Goal: Task Accomplishment & Management: Complete application form

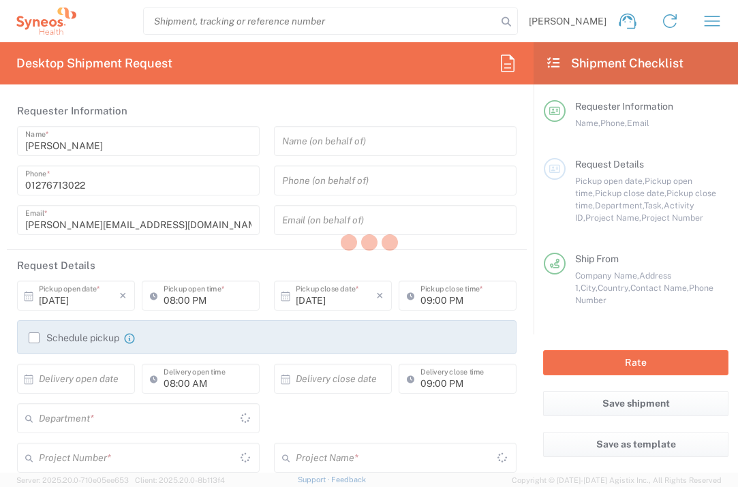
type input "England"
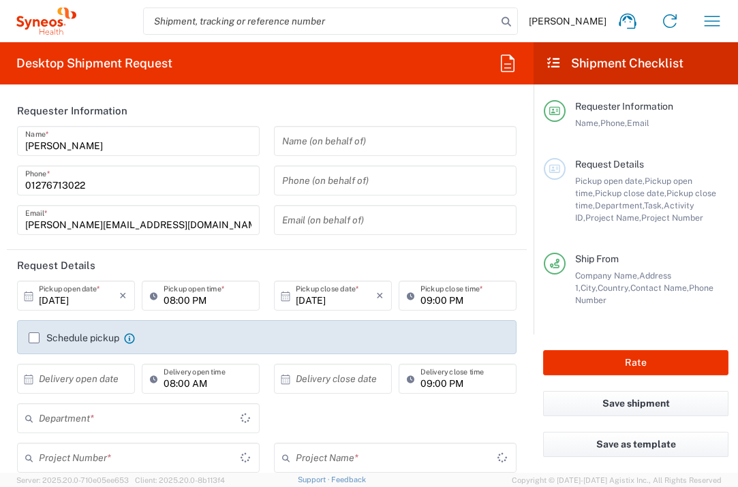
type input "United Kingdom"
type input "3235"
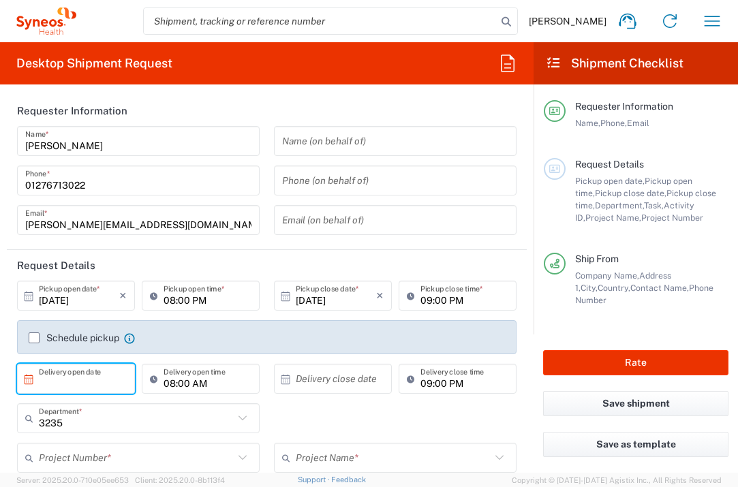
click at [76, 382] on input "text" at bounding box center [79, 379] width 80 height 24
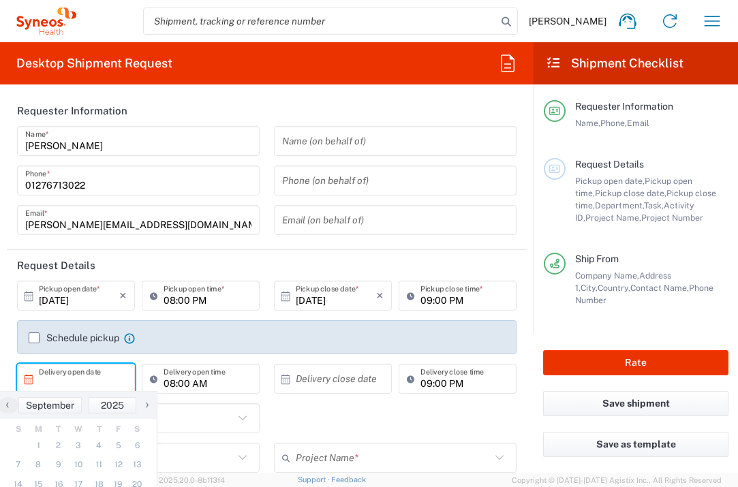
type input "Syneos Health UK Limited"
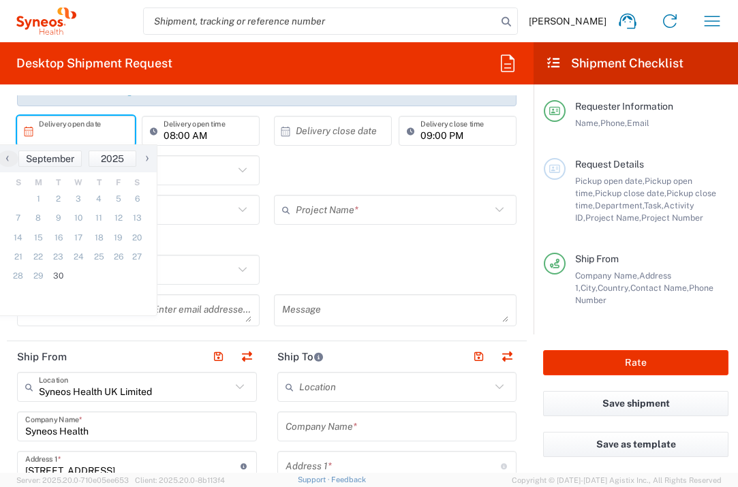
scroll to position [246, 0]
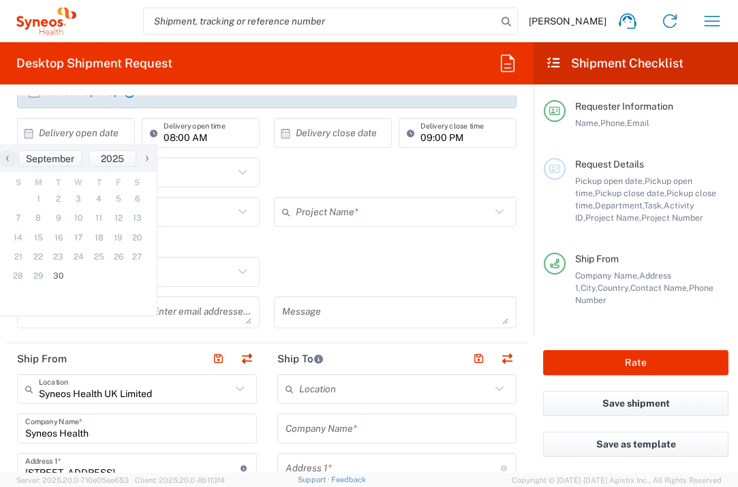
click at [145, 157] on span "›" at bounding box center [147, 158] width 20 height 16
click at [76, 196] on span "1" at bounding box center [78, 198] width 20 height 19
type input "10/01/2025"
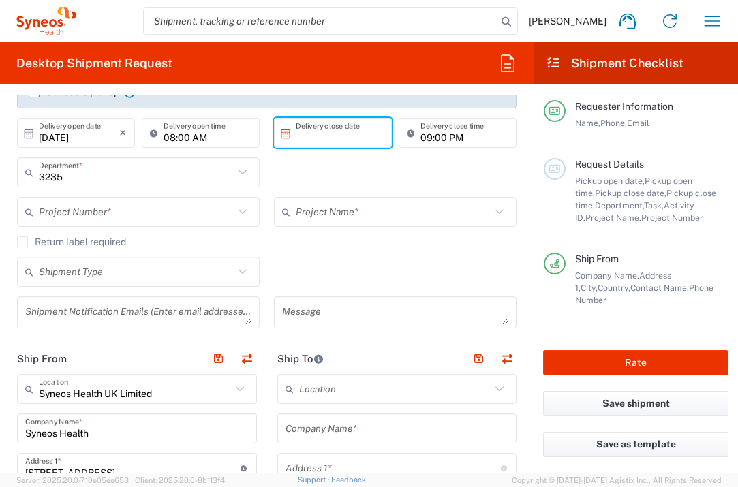
click at [318, 133] on input "text" at bounding box center [336, 133] width 80 height 24
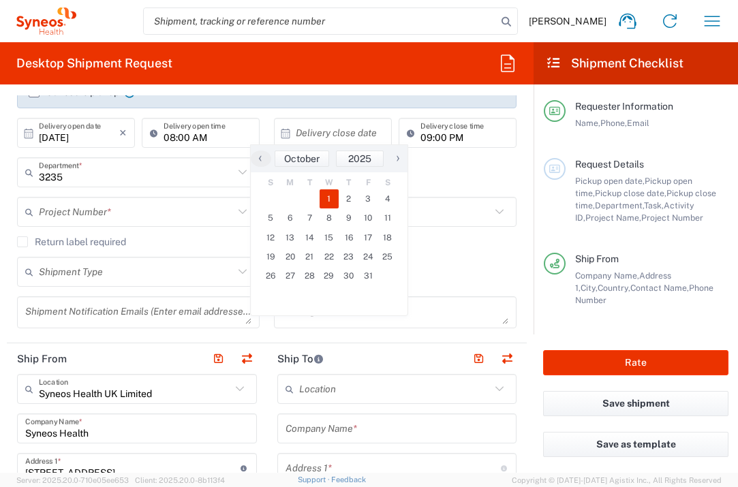
click at [328, 195] on span "1" at bounding box center [330, 198] width 20 height 19
type input "10/01/2025"
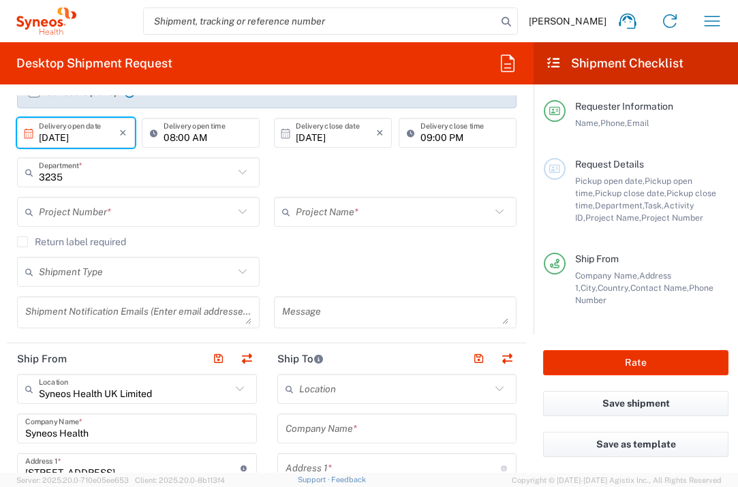
click at [108, 136] on input "10/01/2025" at bounding box center [79, 133] width 80 height 24
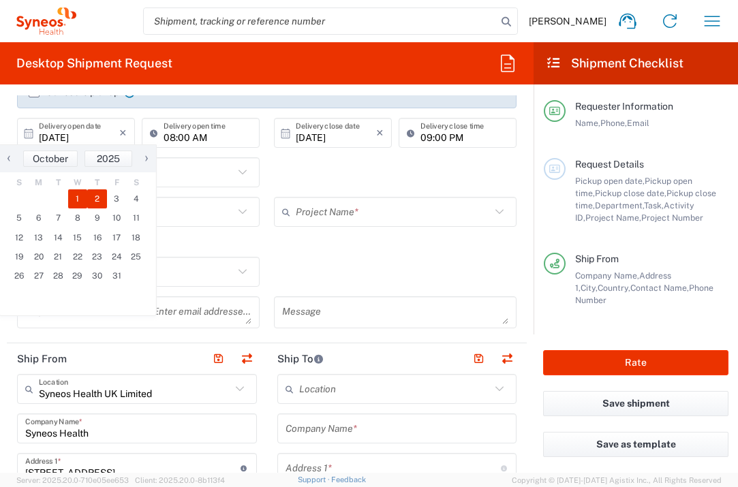
click at [101, 193] on span "2" at bounding box center [97, 198] width 20 height 19
type input "10/02/2025"
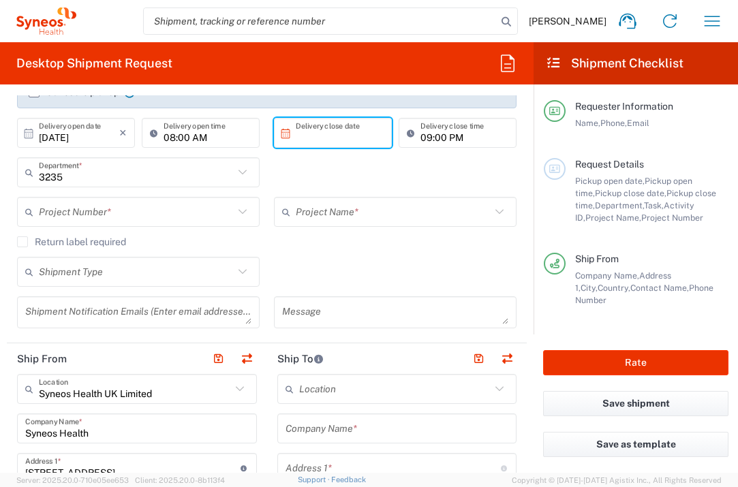
click at [316, 138] on input "text" at bounding box center [336, 133] width 80 height 24
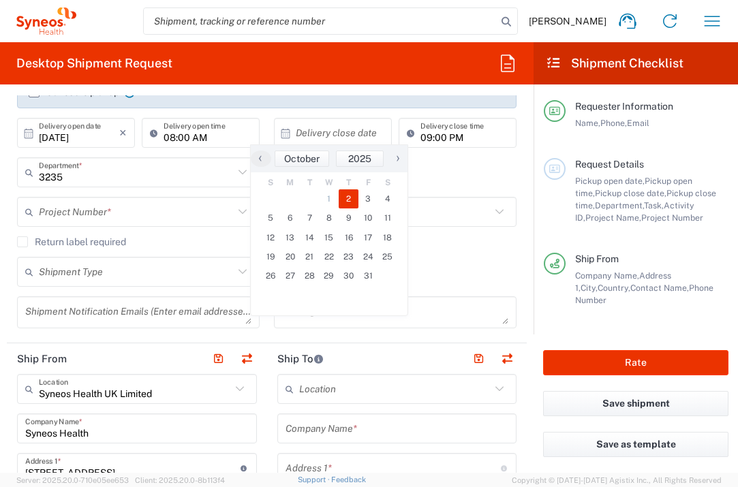
click at [345, 191] on span "2" at bounding box center [349, 198] width 20 height 19
type input "10/02/2025"
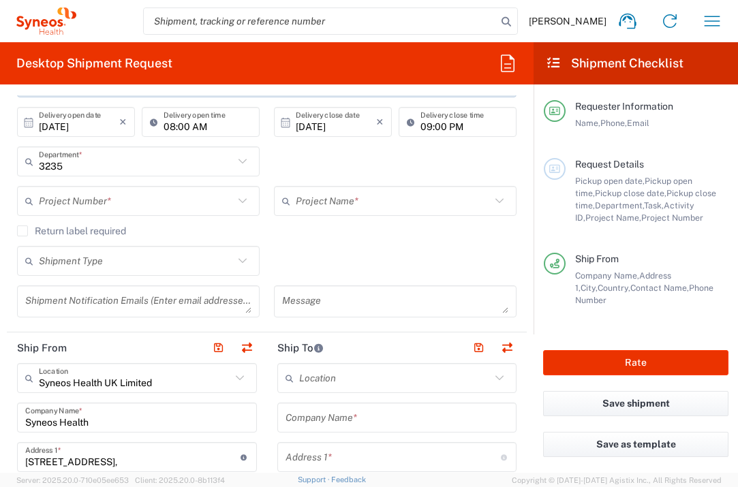
scroll to position [261, 0]
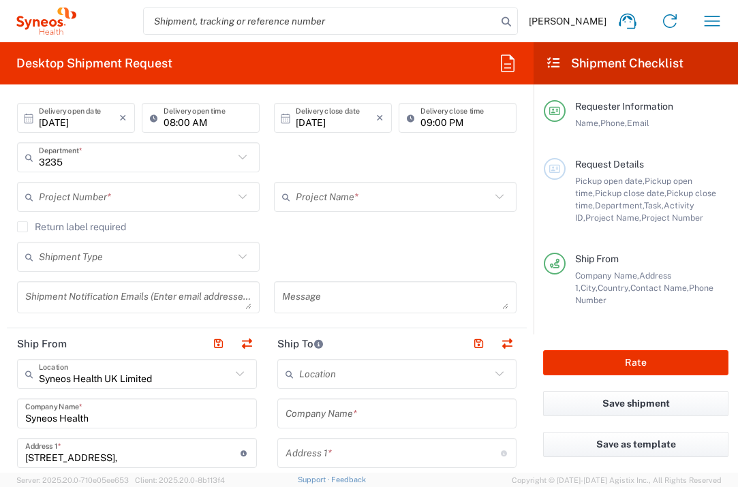
click at [185, 193] on input "text" at bounding box center [136, 197] width 195 height 24
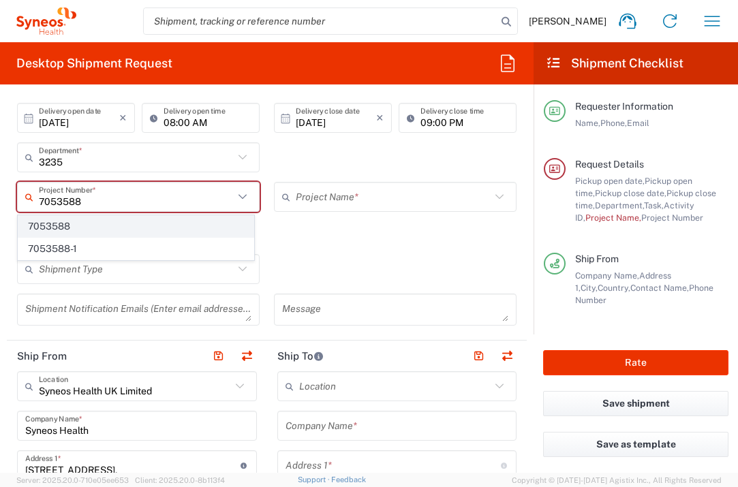
type input "7053588"
click at [99, 223] on span "7053588" at bounding box center [135, 226] width 235 height 21
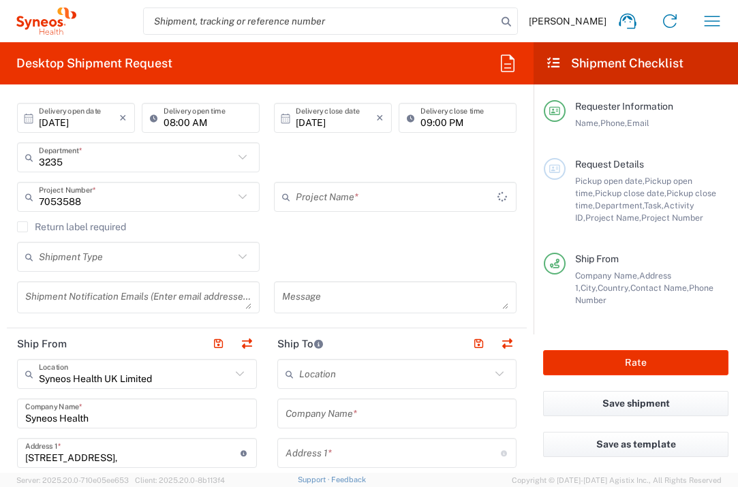
type input "ZWI-ZW171-101"
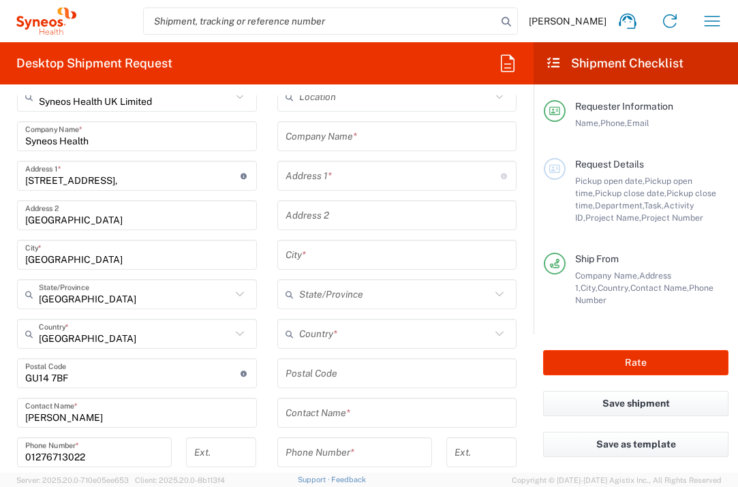
scroll to position [529, 0]
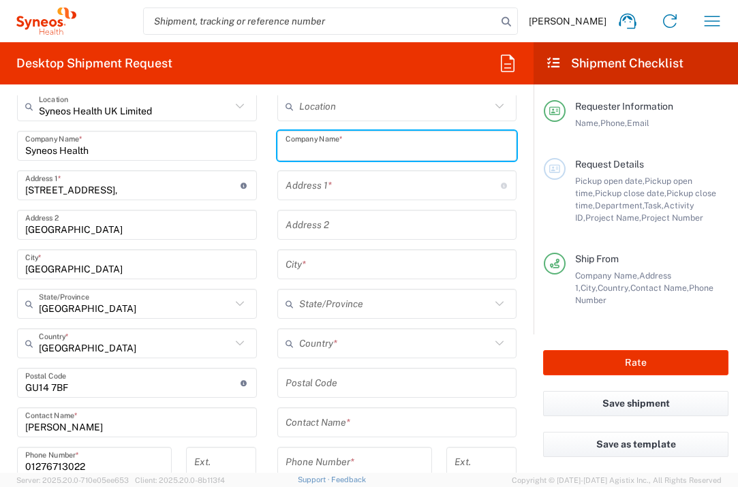
click at [409, 146] on input "text" at bounding box center [396, 146] width 223 height 24
type input "CHU de Liege"
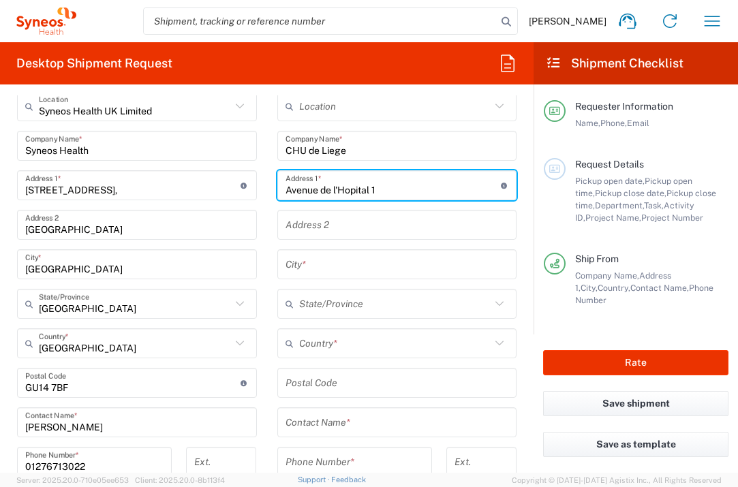
type input "Avenue de l'Hopital 1"
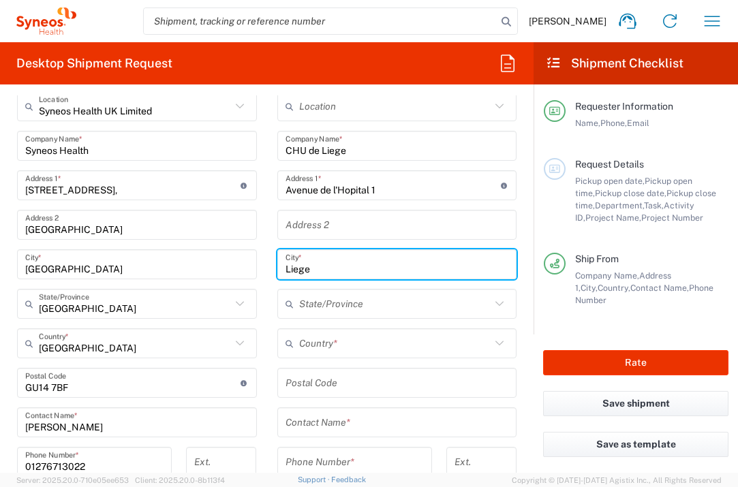
type input "Liege"
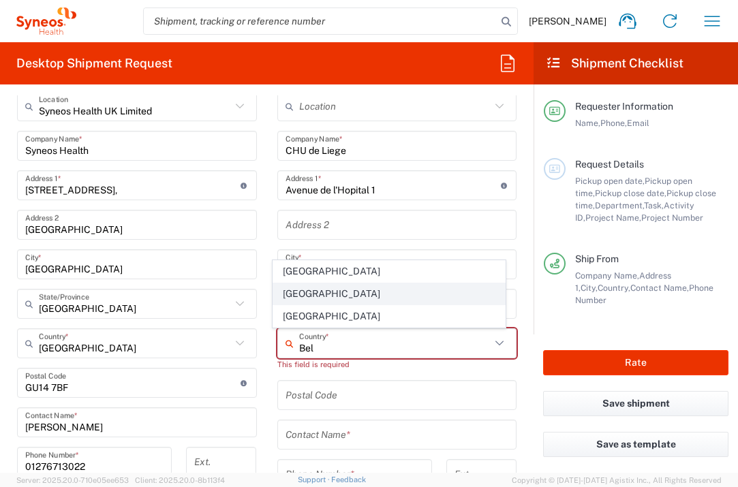
click at [298, 293] on span "Belgium" at bounding box center [389, 293] width 232 height 21
type input "Belgium"
type input "Sender/Shipper"
type input "Delivery Duty Paid"
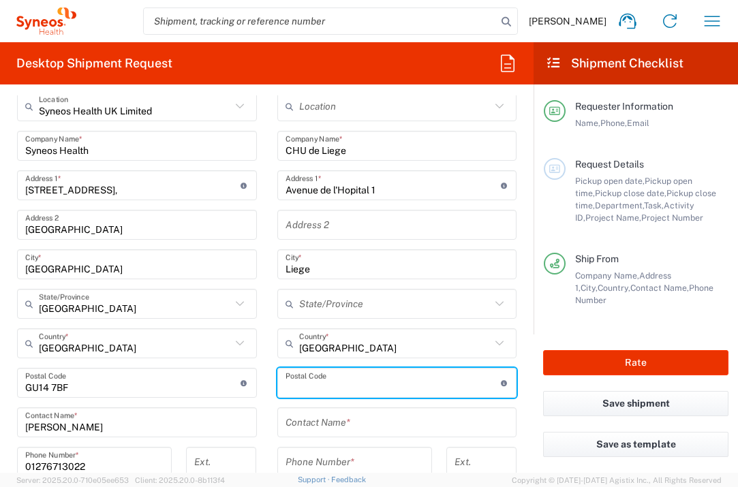
click at [292, 379] on input "undefined" at bounding box center [392, 383] width 215 height 24
type input "4000"
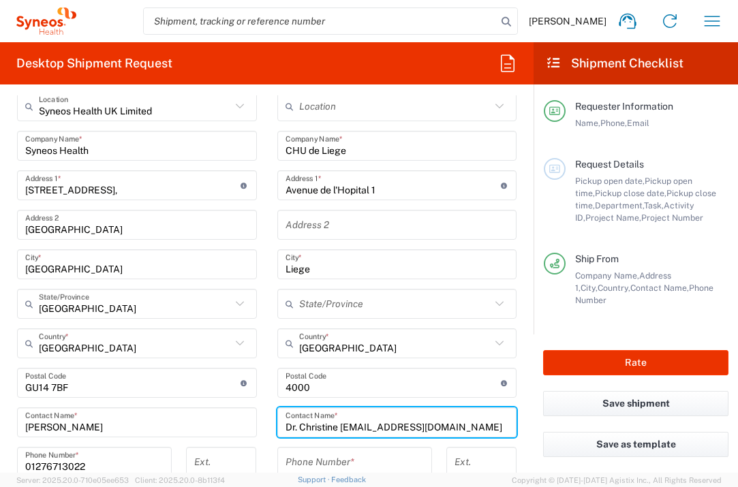
type input "Dr. Christine Gennigens@chuliege.be"
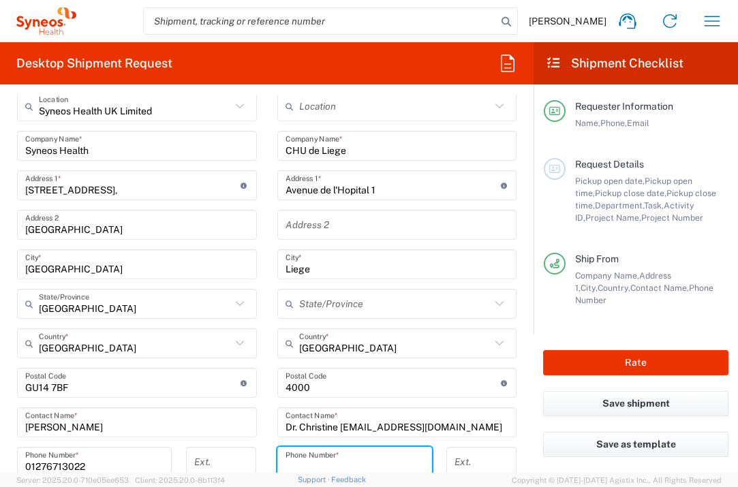
click at [303, 460] on input "tel" at bounding box center [354, 462] width 138 height 24
type input "+3242425211"
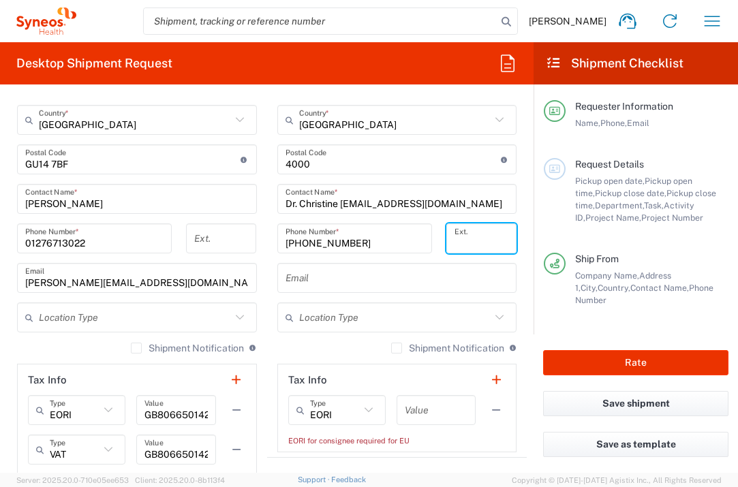
scroll to position [772, 0]
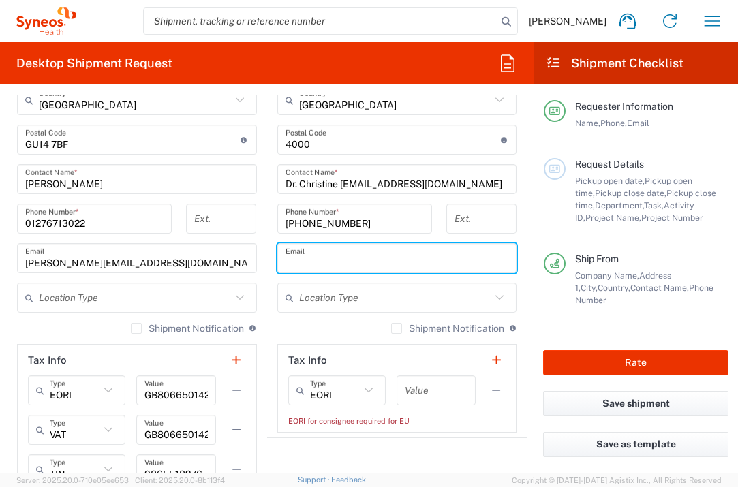
click at [412, 268] on input "text" at bounding box center [396, 259] width 223 height 24
type input "christine.gennigens@chuliege.be"
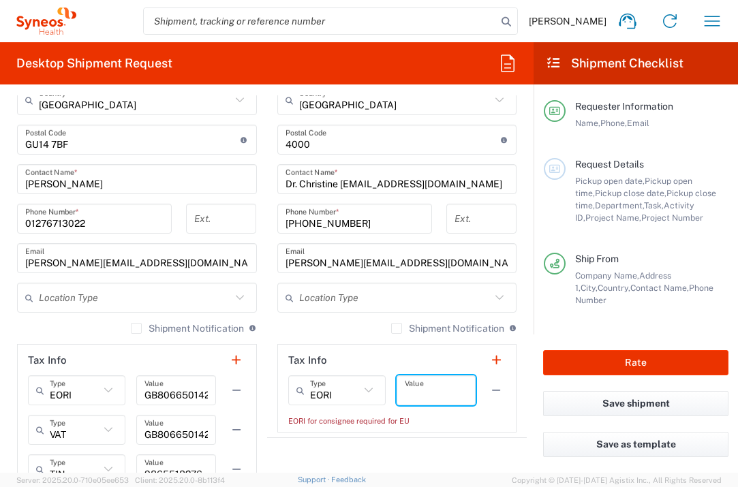
click at [424, 386] on input "text" at bounding box center [436, 391] width 63 height 24
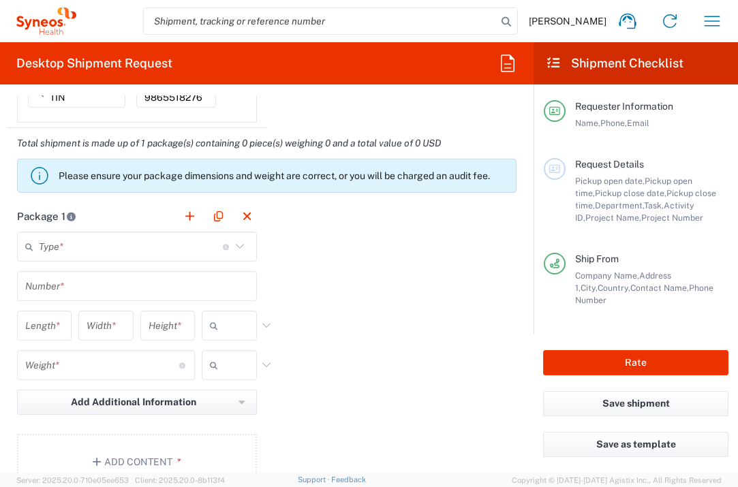
scroll to position [1189, 0]
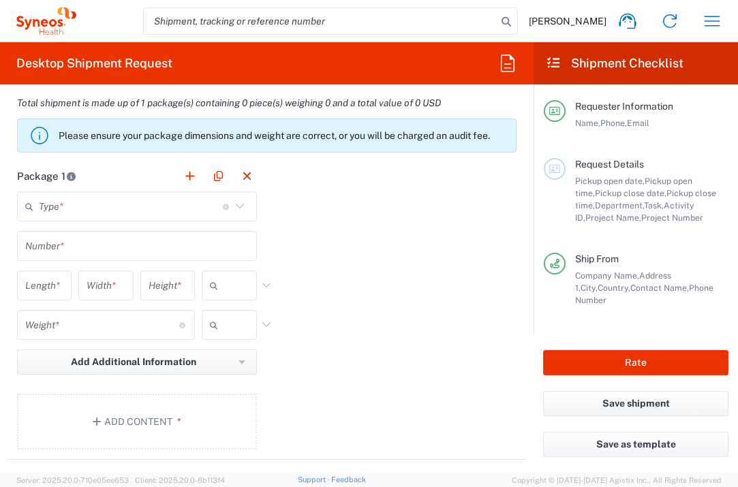
type input "1"
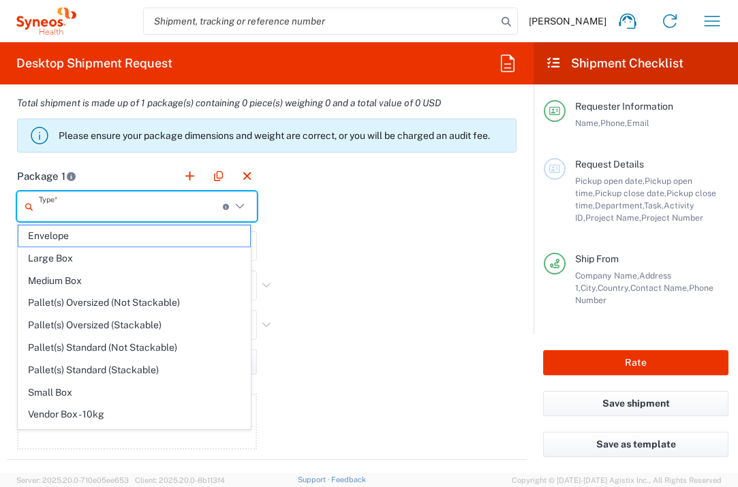
click at [146, 197] on input "text" at bounding box center [131, 207] width 184 height 24
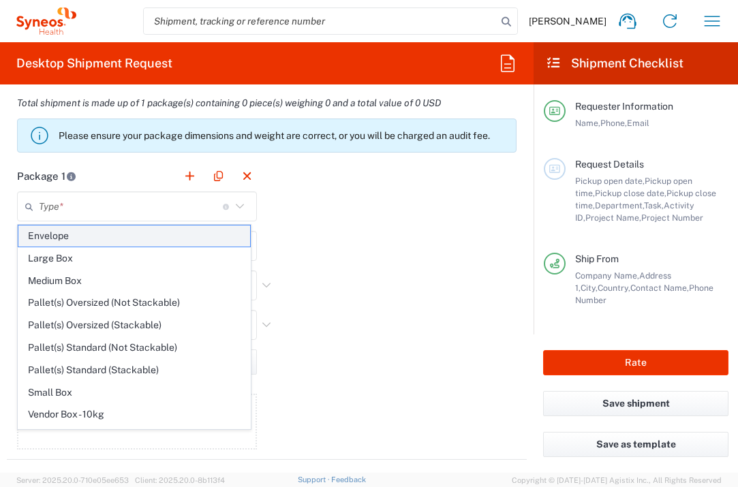
click at [132, 236] on span "Envelope" at bounding box center [134, 236] width 232 height 21
type input "Envelope"
type input "1"
type input "9.5"
type input "12.5"
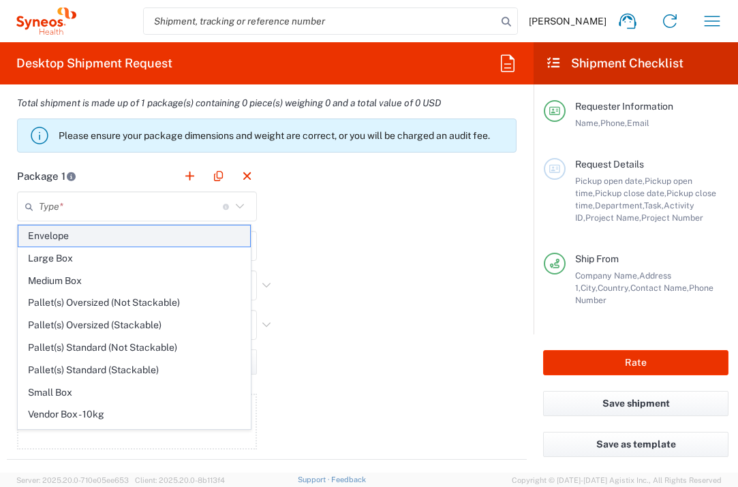
type input "0.25"
type input "in"
type input "0.45"
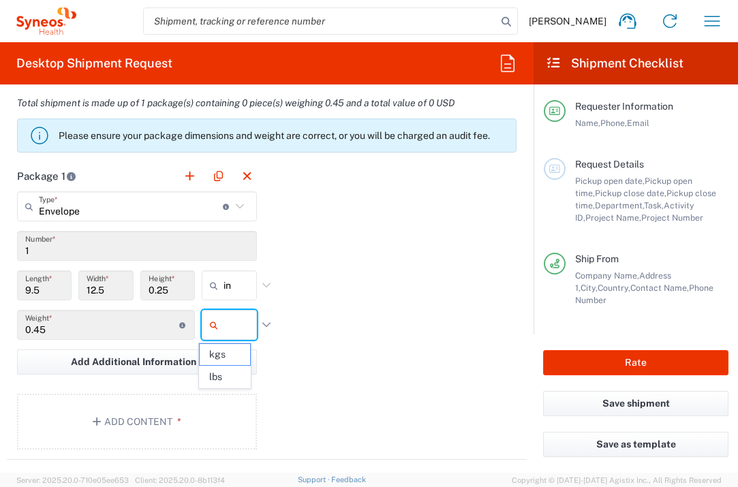
click at [226, 324] on input "text" at bounding box center [240, 325] width 34 height 22
click at [217, 379] on span "lbs" at bounding box center [225, 377] width 51 height 21
type input "lbs"
click at [207, 417] on button "Add Content *" at bounding box center [137, 422] width 240 height 56
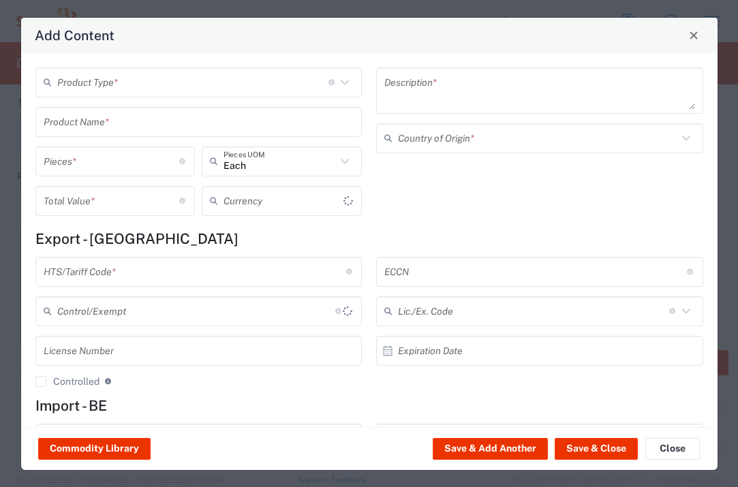
type input "US Dollar"
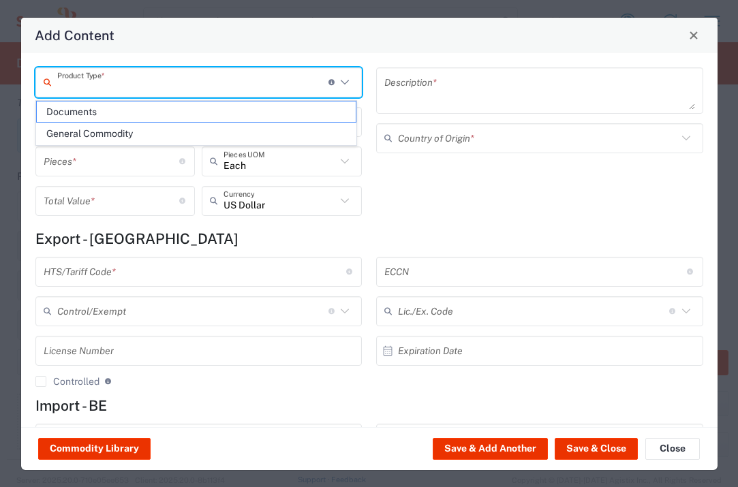
click at [232, 87] on input "text" at bounding box center [192, 82] width 271 height 24
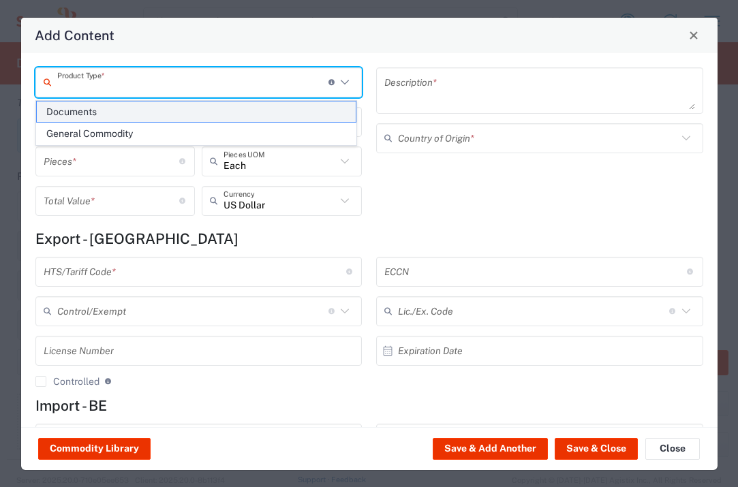
click at [213, 117] on span "Documents" at bounding box center [196, 112] width 319 height 21
type input "Documents"
type input "1"
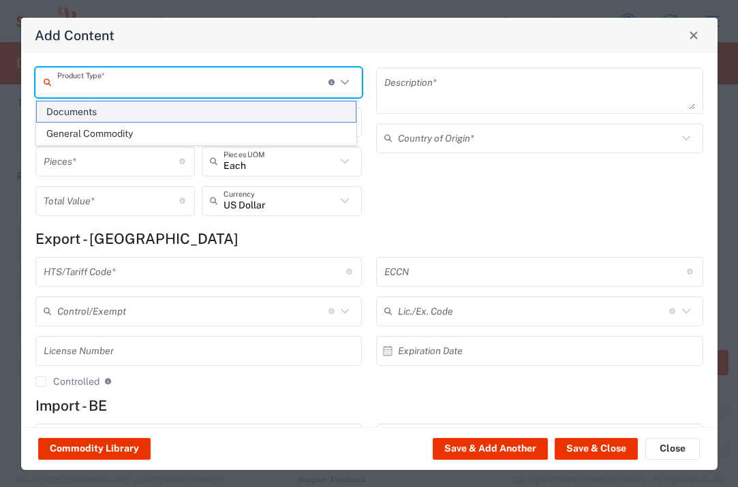
type textarea "Documents"
type input "United Kingdom"
type input "0000.00.0000"
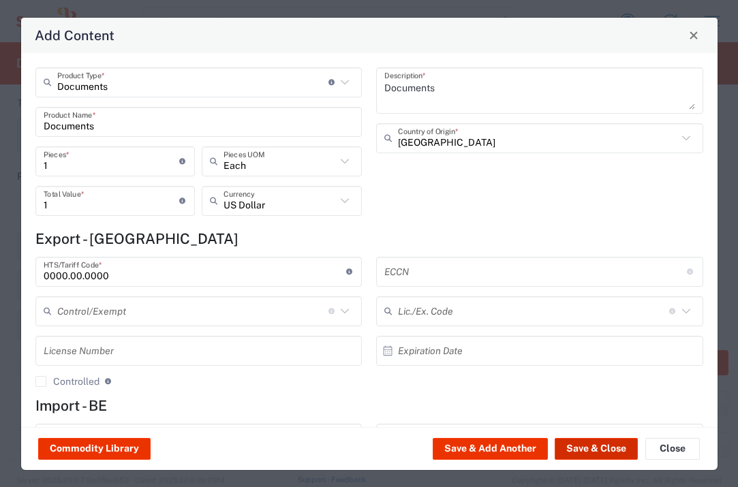
click at [598, 456] on button "Save & Close" at bounding box center [596, 449] width 83 height 22
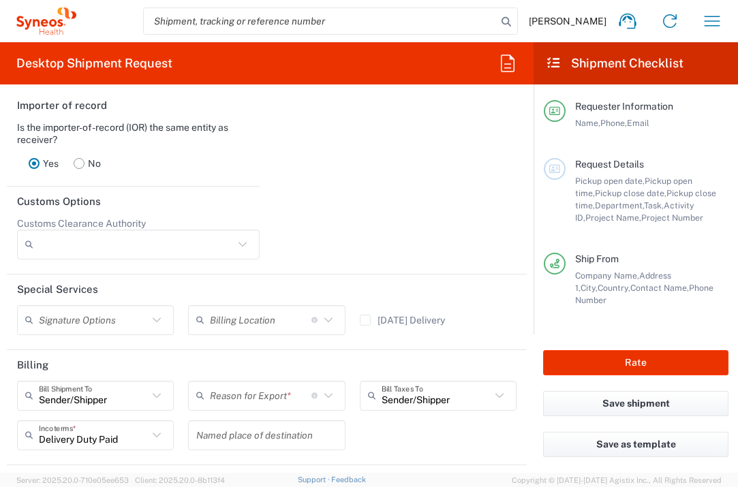
scroll to position [1903, 0]
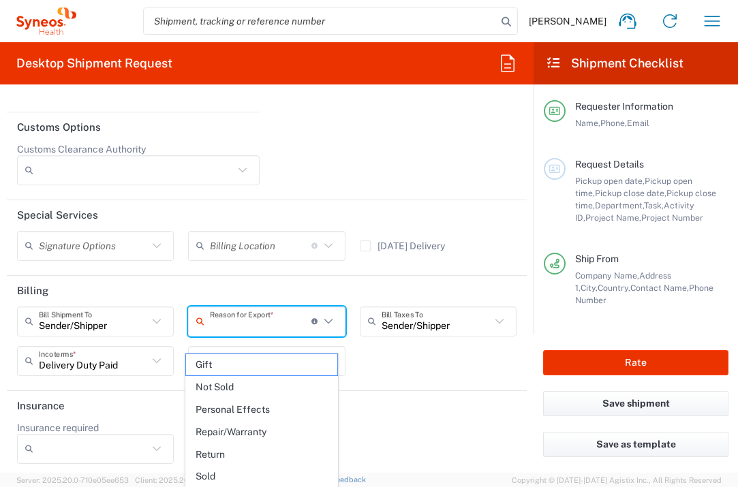
click at [283, 333] on input "text" at bounding box center [261, 321] width 102 height 24
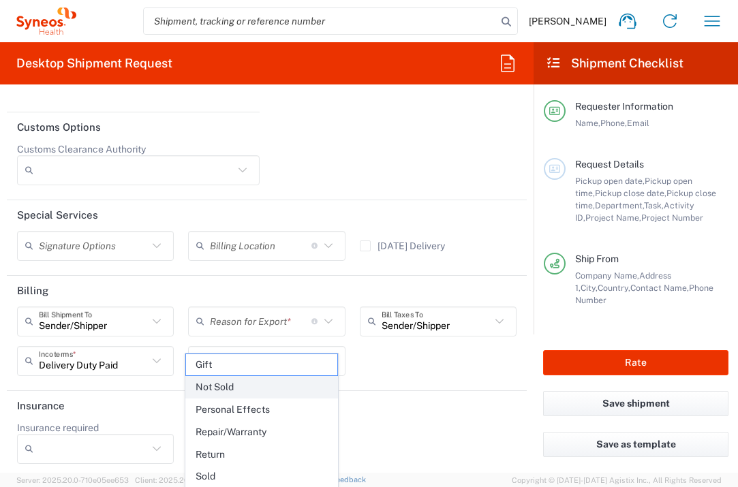
click at [268, 390] on span "Not Sold" at bounding box center [261, 387] width 151 height 21
type input "Not Sold"
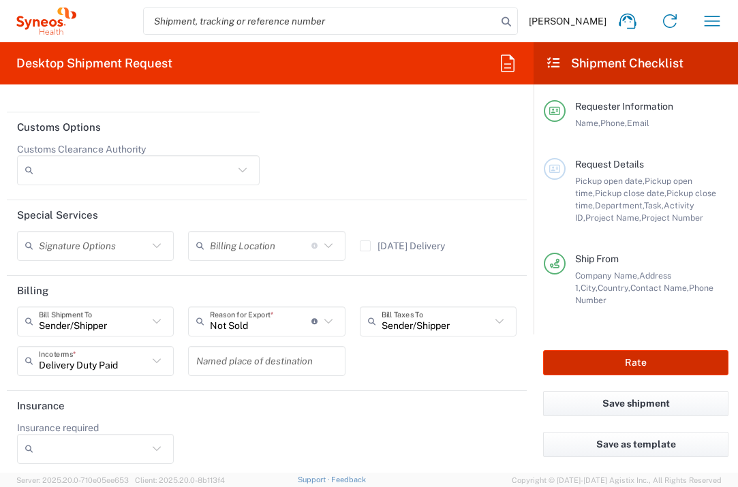
click at [578, 363] on button "Rate" at bounding box center [635, 362] width 185 height 25
type input "7053588"
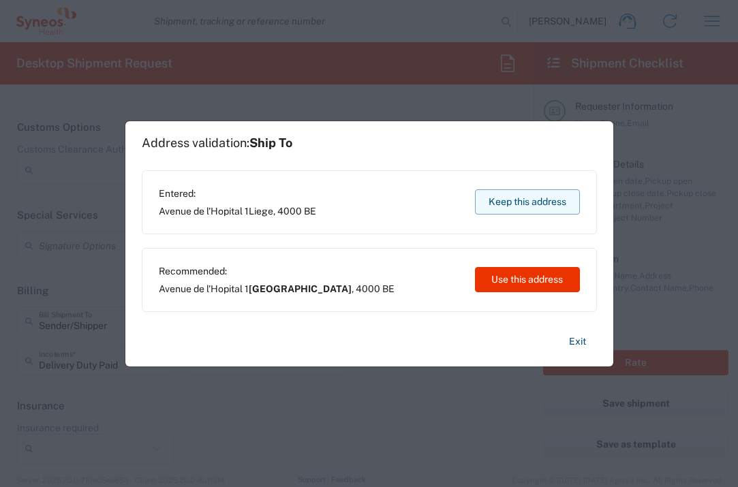
click at [530, 204] on button "Keep this address" at bounding box center [527, 201] width 105 height 25
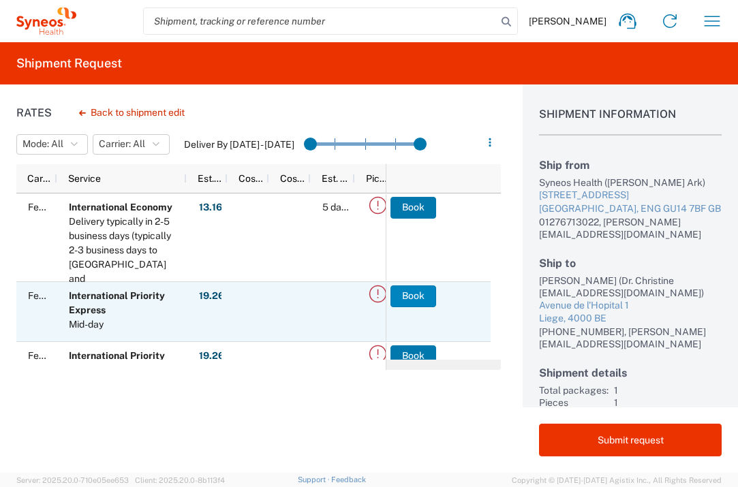
click at [424, 298] on button "Book" at bounding box center [413, 296] width 46 height 22
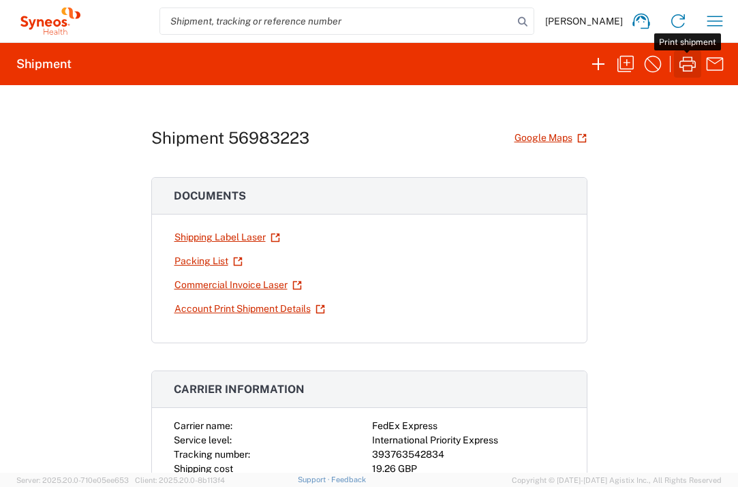
click at [691, 61] on icon "button" at bounding box center [688, 64] width 22 height 22
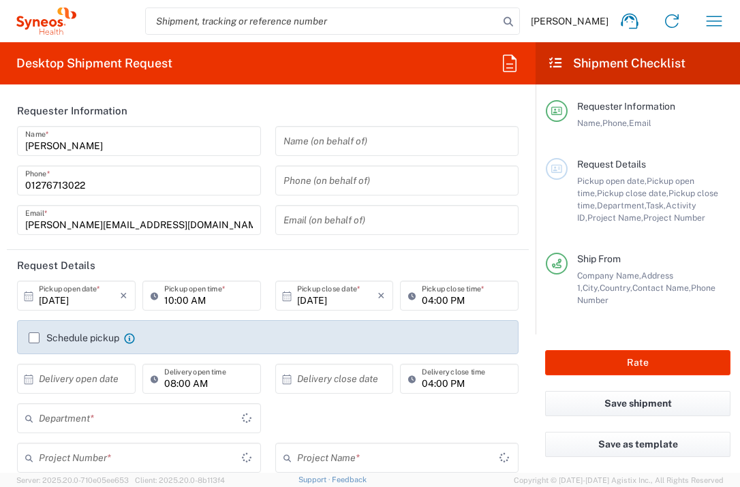
type input "3235"
type input "[GEOGRAPHIC_DATA]"
click at [706, 20] on icon "button" at bounding box center [714, 21] width 22 height 22
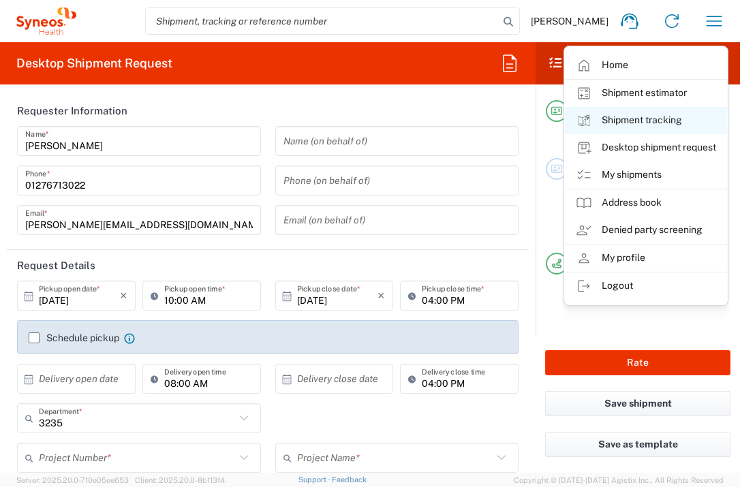
type input "Syneos Health UK Limited"
click at [647, 121] on link "Shipment tracking" at bounding box center [646, 120] width 162 height 27
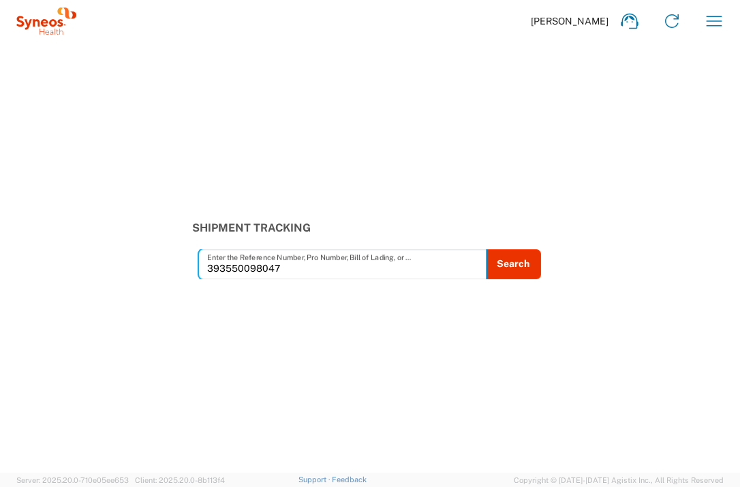
type input "393550098047"
